Goal: Task Accomplishment & Management: Manage account settings

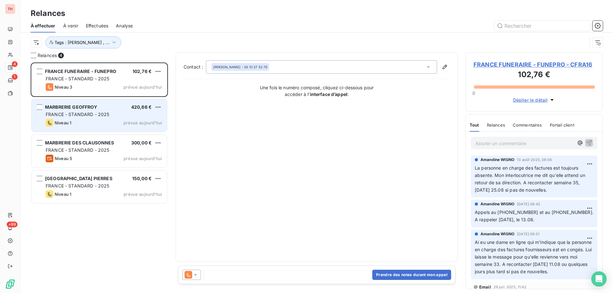
scroll to position [226, 132]
click at [110, 116] on div "FRANCE - STANDARD - 2025" at bounding box center [104, 114] width 116 height 6
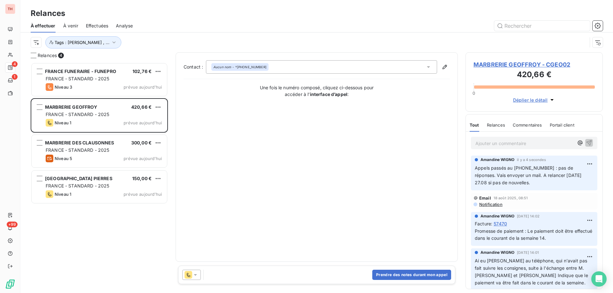
click at [159, 108] on html "TH 4 1 +99 Relances À effectuer À venir Effectuées Analyse Tags : [PERSON_NAME]…" at bounding box center [306, 146] width 613 height 293
click at [146, 122] on div "Replanifier cette action" at bounding box center [130, 120] width 57 height 10
select select "7"
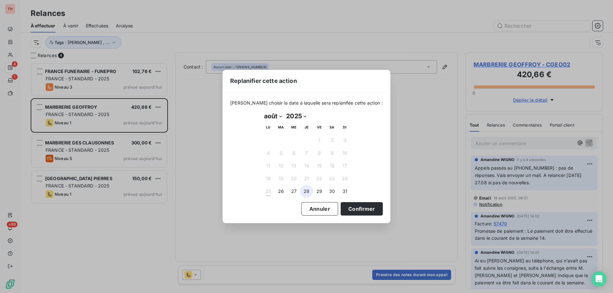
drag, startPoint x: 291, startPoint y: 191, endPoint x: 307, endPoint y: 194, distance: 16.3
click at [291, 191] on button "27" at bounding box center [293, 191] width 13 height 13
click at [347, 207] on button "Confirmer" at bounding box center [361, 208] width 42 height 13
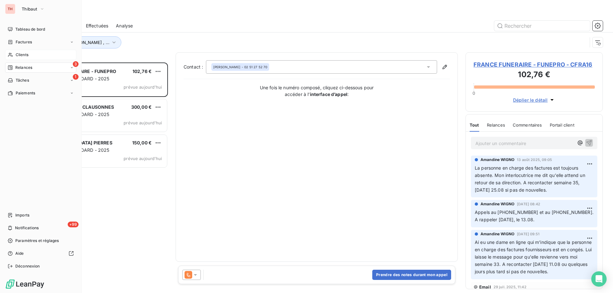
click at [20, 55] on span "Clients" at bounding box center [22, 55] width 13 height 6
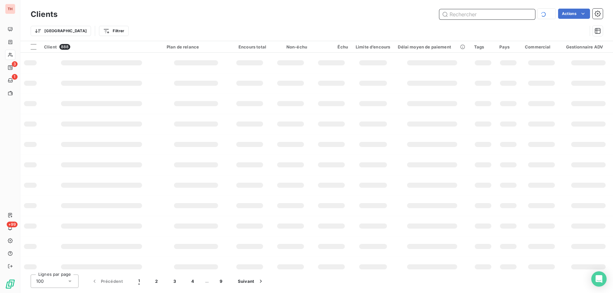
click at [455, 17] on input "text" at bounding box center [487, 14] width 96 height 10
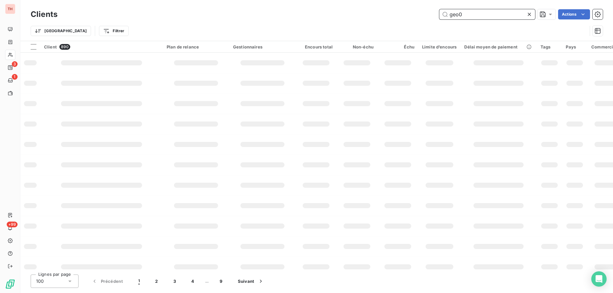
type input "geo02"
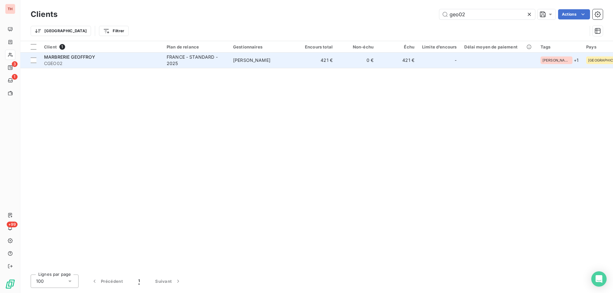
click at [231, 57] on td "[PERSON_NAME]" at bounding box center [262, 60] width 66 height 15
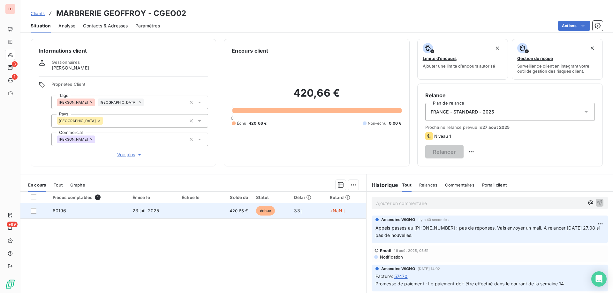
click at [332, 214] on td "+NaN j" at bounding box center [346, 210] width 40 height 15
click at [207, 211] on td at bounding box center [196, 210] width 37 height 15
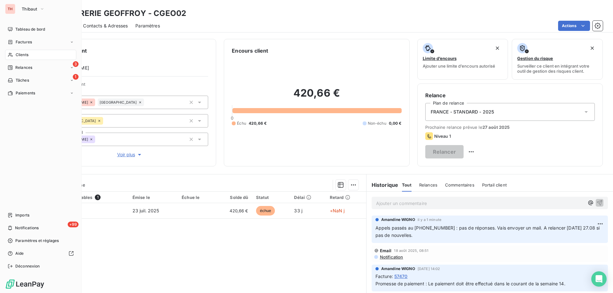
click at [12, 55] on icon at bounding box center [10, 54] width 5 height 5
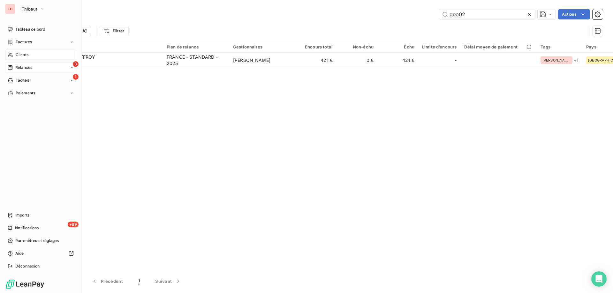
click at [26, 65] on span "Relances" at bounding box center [23, 68] width 17 height 6
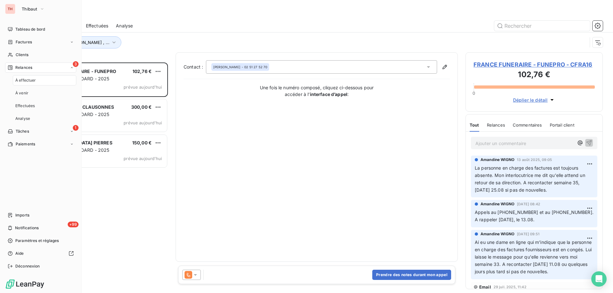
scroll to position [226, 132]
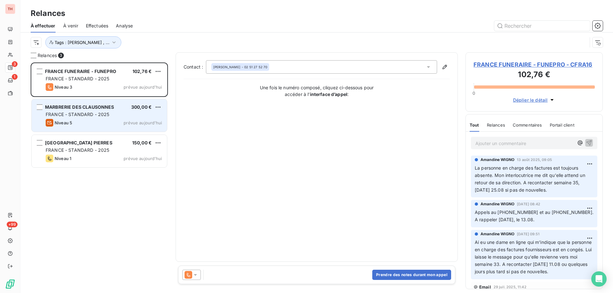
click at [117, 121] on div "Niveau 5 prévue aujourd’hui" at bounding box center [104, 123] width 116 height 8
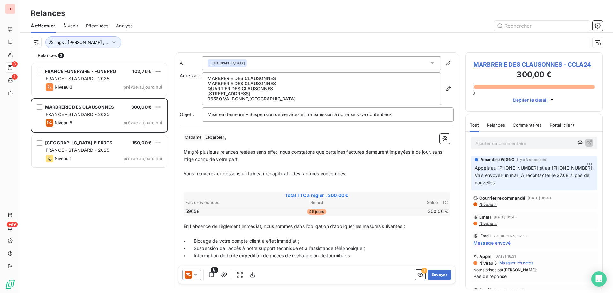
click at [161, 106] on html "TH 3 1 +99 Relances À effectuer À venir Effectuées Analyse Tags : [PERSON_NAME]…" at bounding box center [306, 146] width 613 height 293
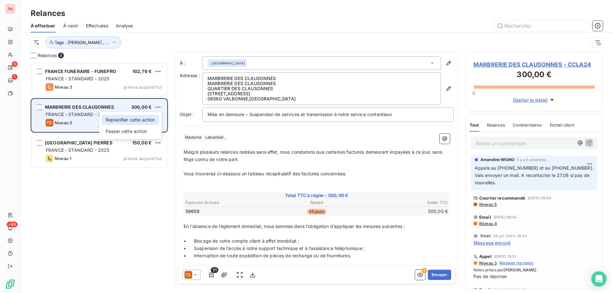
click at [145, 119] on div "Replanifier cette action" at bounding box center [130, 120] width 57 height 10
select select "7"
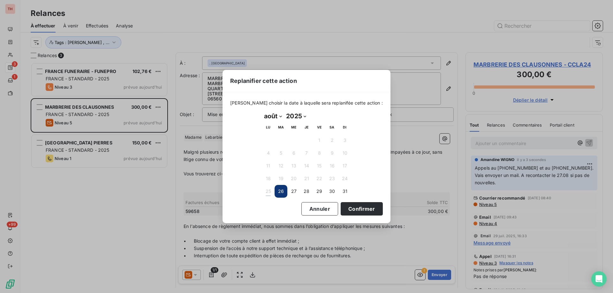
drag, startPoint x: 295, startPoint y: 190, endPoint x: 320, endPoint y: 198, distance: 26.5
click at [295, 190] on button "27" at bounding box center [293, 191] width 13 height 13
click at [349, 208] on button "Confirmer" at bounding box center [361, 208] width 42 height 13
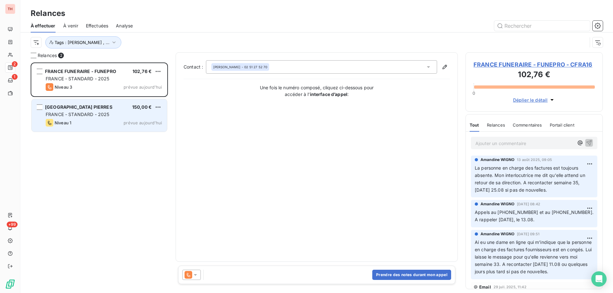
click at [113, 111] on div "OCCITANIE PIERRES 150,00 € [GEOGRAPHIC_DATA] - STANDARD - 2025 Niveau 1 prévue …" at bounding box center [99, 115] width 135 height 33
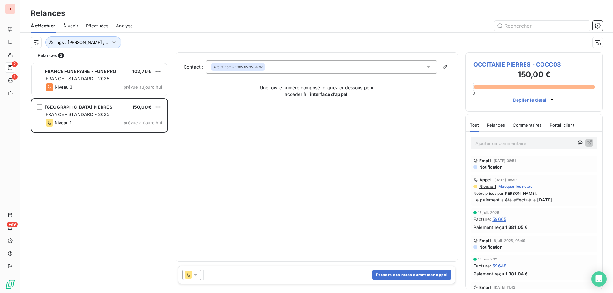
click at [158, 107] on html "TH 2 1 +99 Relances À effectuer À venir Effectuées Analyse Tags : [PERSON_NAME]…" at bounding box center [306, 146] width 613 height 293
drag, startPoint x: 139, startPoint y: 121, endPoint x: 182, endPoint y: 125, distance: 43.6
click at [139, 121] on div "Replanifier cette action" at bounding box center [130, 120] width 57 height 10
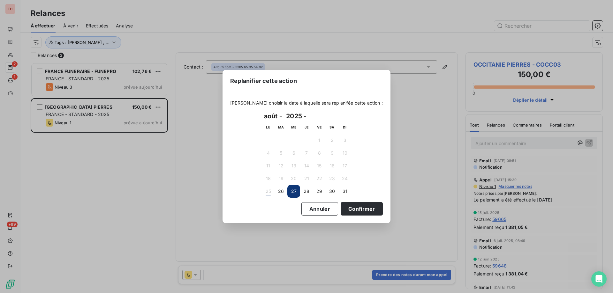
click at [281, 115] on select "janvier février mars avril mai juin juillet août septembre octobre novembre déc…" at bounding box center [273, 116] width 22 height 10
select select "8"
click at [262, 111] on select "janvier février mars avril mai juin juillet août septembre octobre novembre déc…" at bounding box center [273, 116] width 22 height 10
click at [269, 137] on button "1" at bounding box center [268, 140] width 13 height 13
click at [344, 208] on button "Confirmer" at bounding box center [361, 208] width 42 height 13
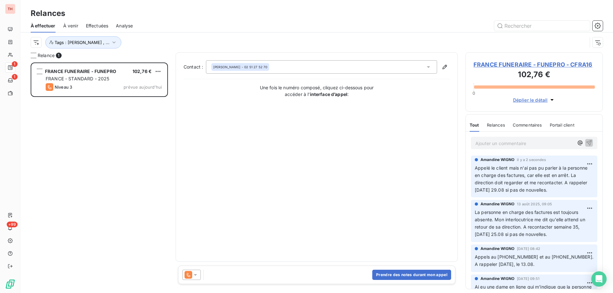
click at [157, 72] on html "TH 1 1 +99 Relances À effectuer À venir Effectuées Analyse Tags : [PERSON_NAME]…" at bounding box center [306, 146] width 613 height 293
click at [147, 83] on div "Replanifier cette action" at bounding box center [130, 84] width 57 height 10
select select "7"
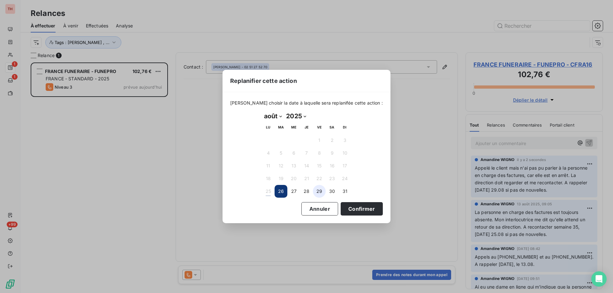
click at [316, 192] on button "29" at bounding box center [319, 191] width 13 height 13
click at [346, 208] on button "Confirmer" at bounding box center [361, 208] width 42 height 13
